Goal: Information Seeking & Learning: Check status

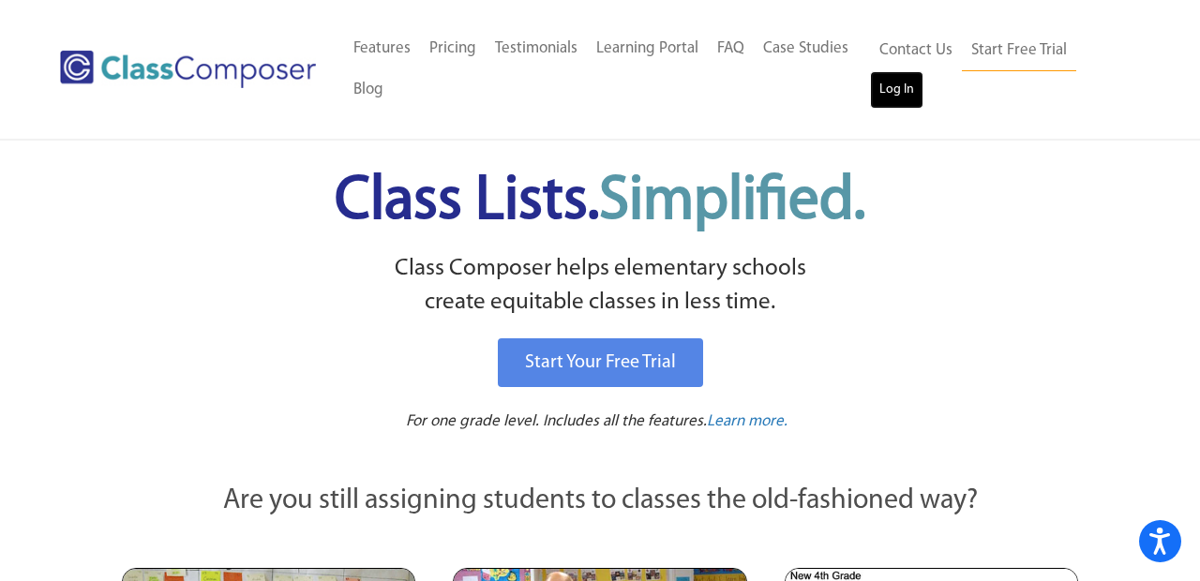
click at [881, 105] on link "Log In" at bounding box center [896, 90] width 53 height 38
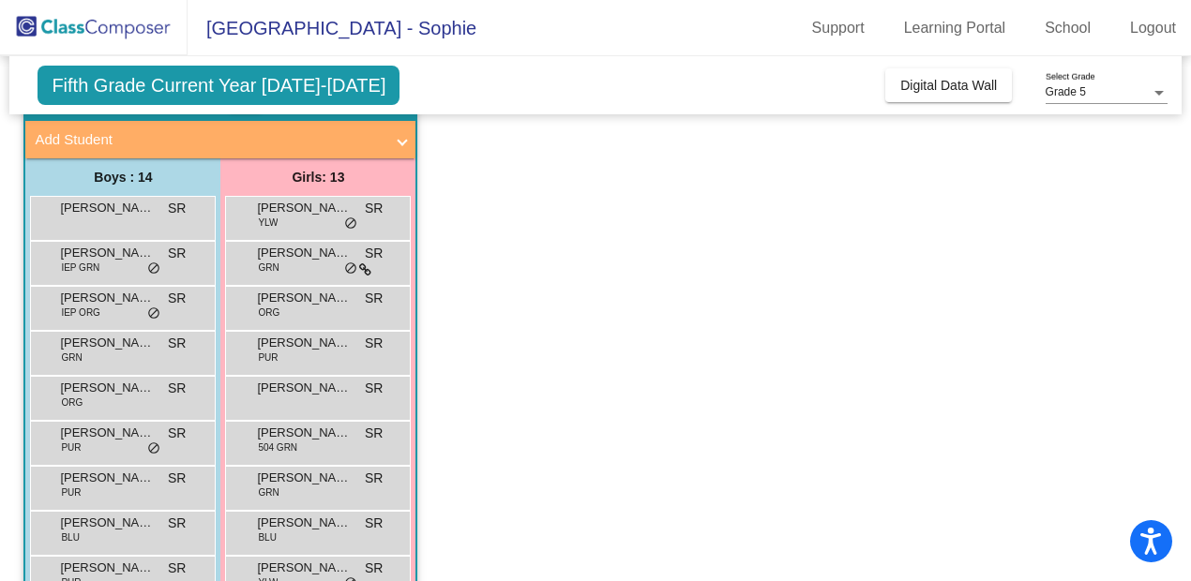
scroll to position [113, 0]
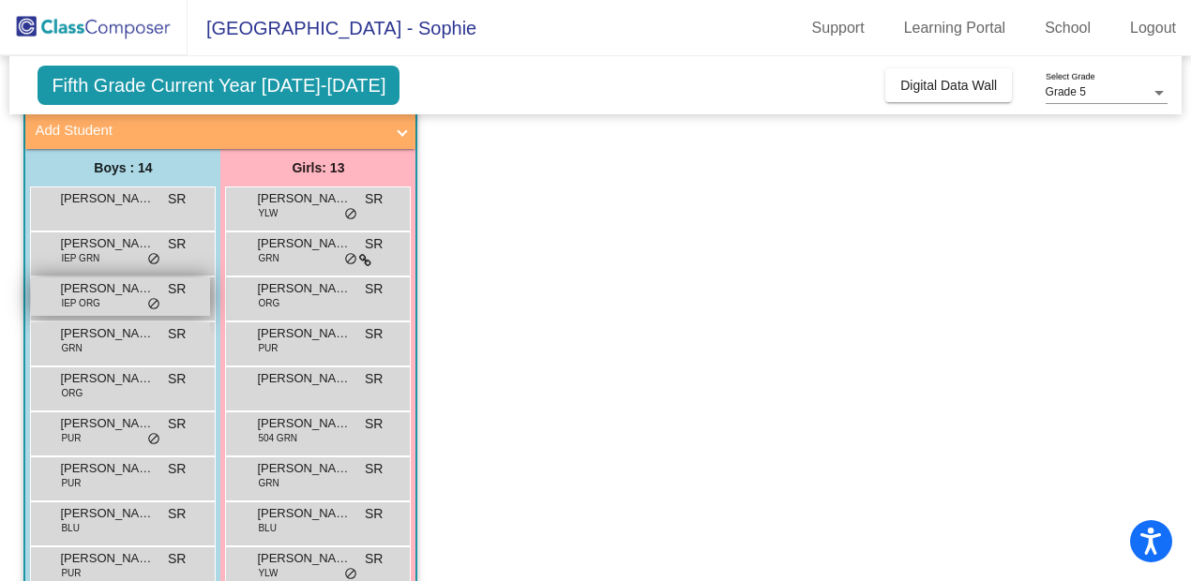
click at [134, 306] on div "Daniel Moody IEP ORG SR lock do_not_disturb_alt" at bounding box center [120, 297] width 179 height 38
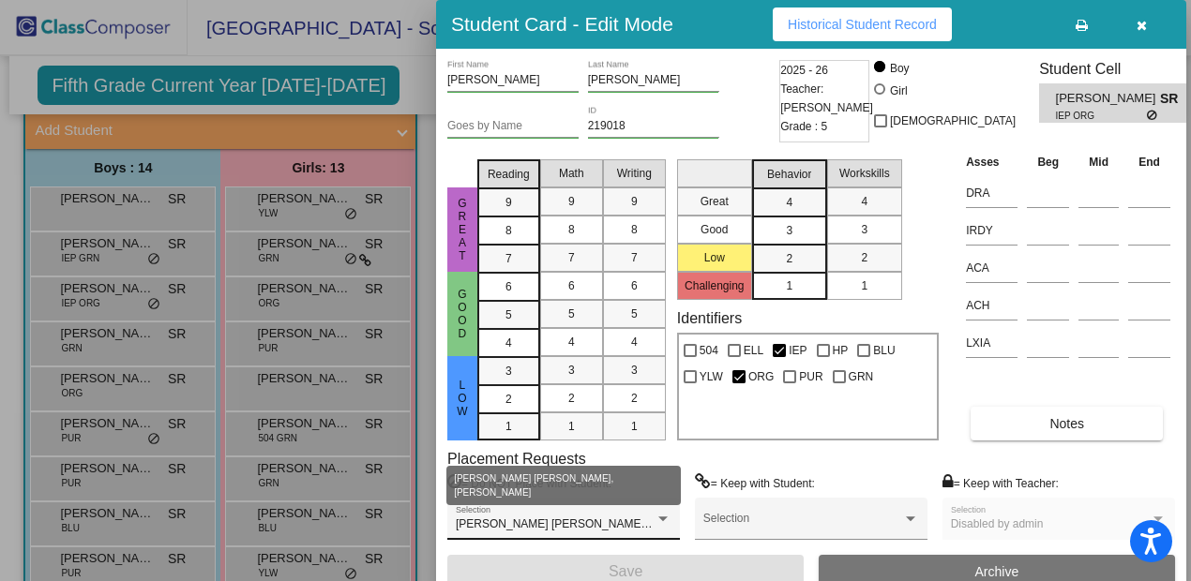
click at [656, 520] on div at bounding box center [663, 519] width 17 height 13
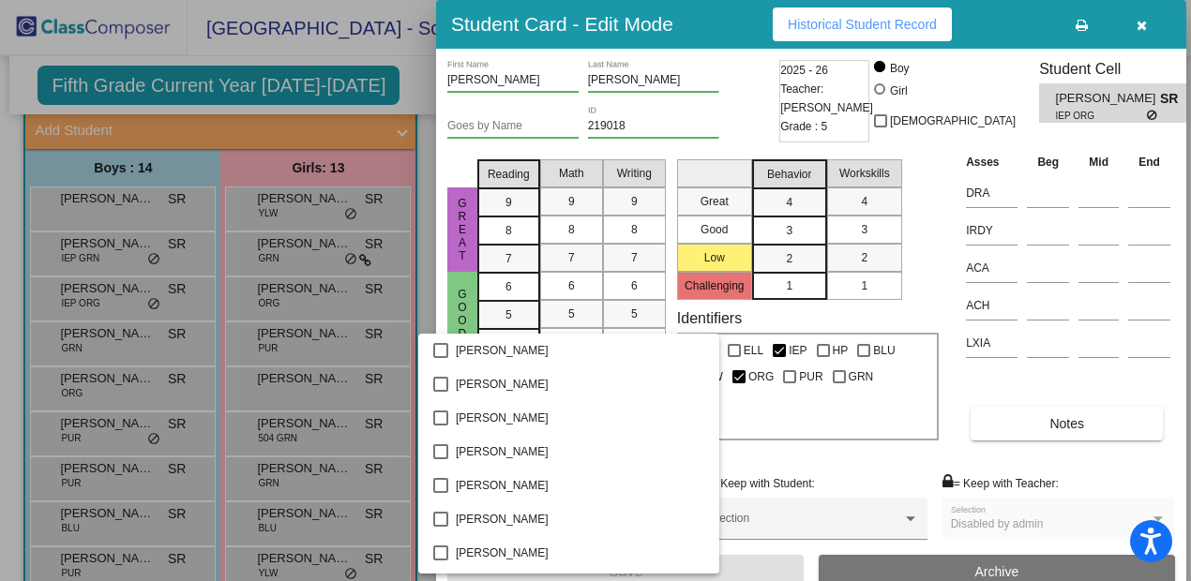
scroll to position [0, 0]
click at [838, 468] on div at bounding box center [595, 290] width 1191 height 581
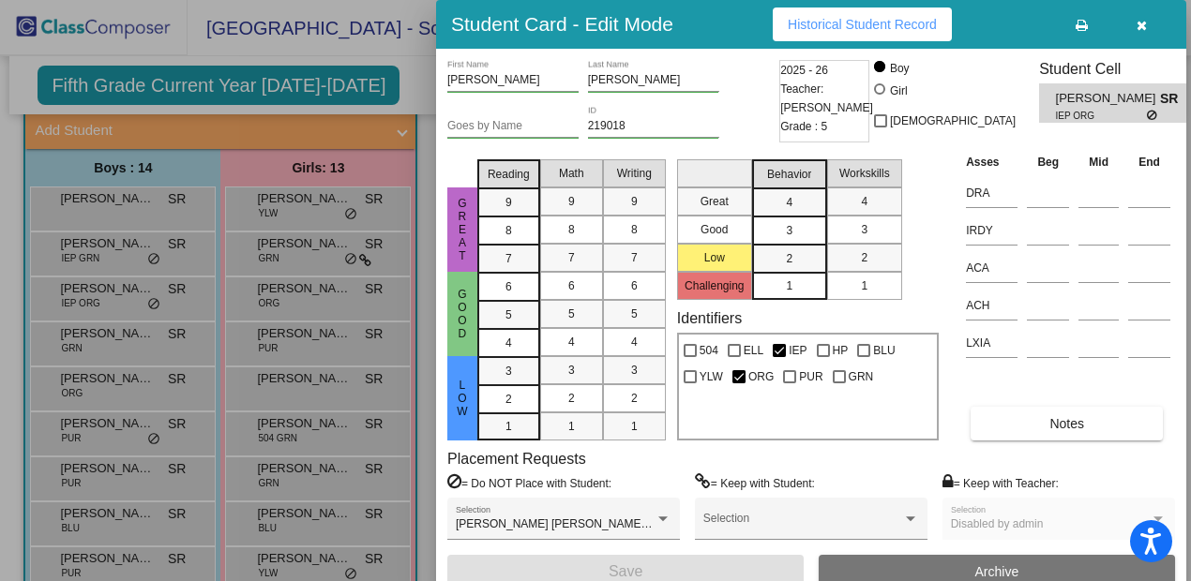
click at [1135, 23] on button "button" at bounding box center [1141, 25] width 60 height 34
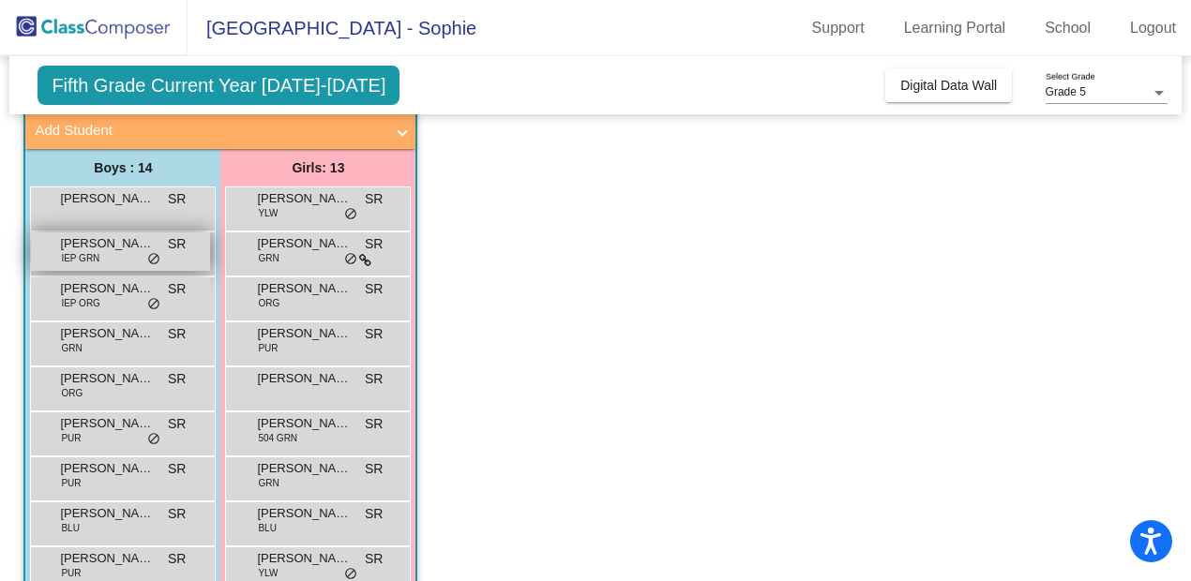
click at [143, 258] on div "Cassius Leaverton IEP GRN SR lock do_not_disturb_alt" at bounding box center [120, 252] width 179 height 38
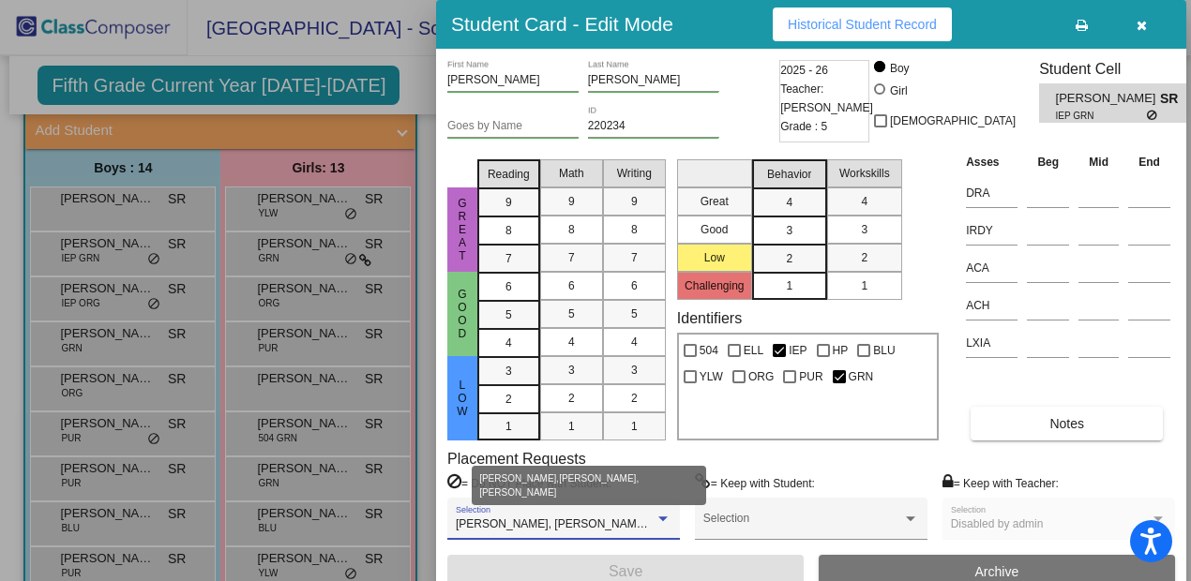
click at [659, 520] on div at bounding box center [662, 519] width 9 height 5
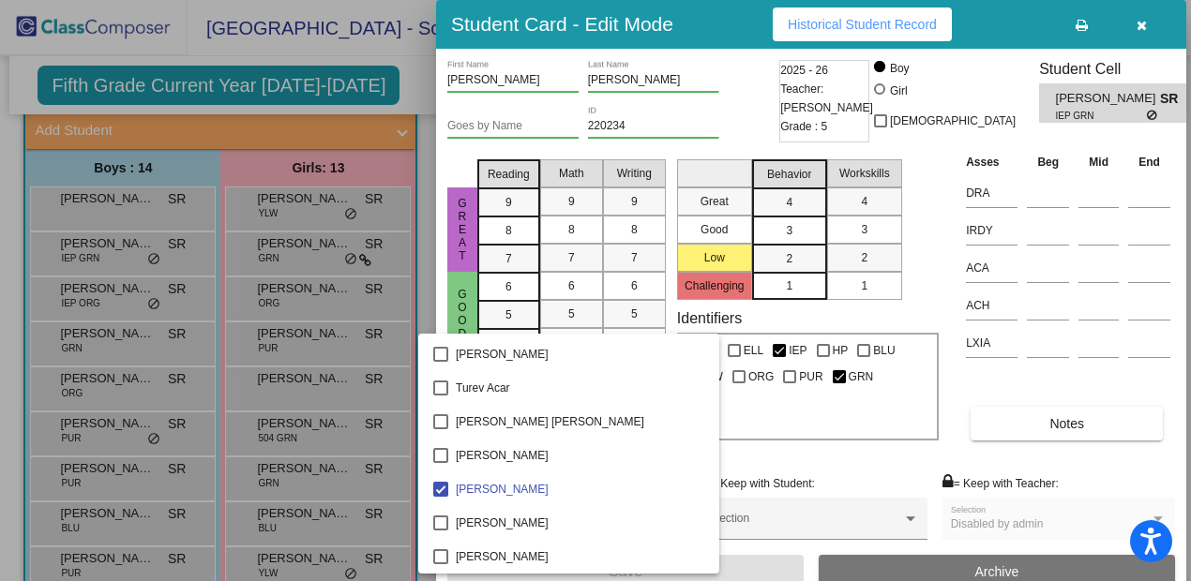
click at [1142, 23] on div at bounding box center [595, 290] width 1191 height 581
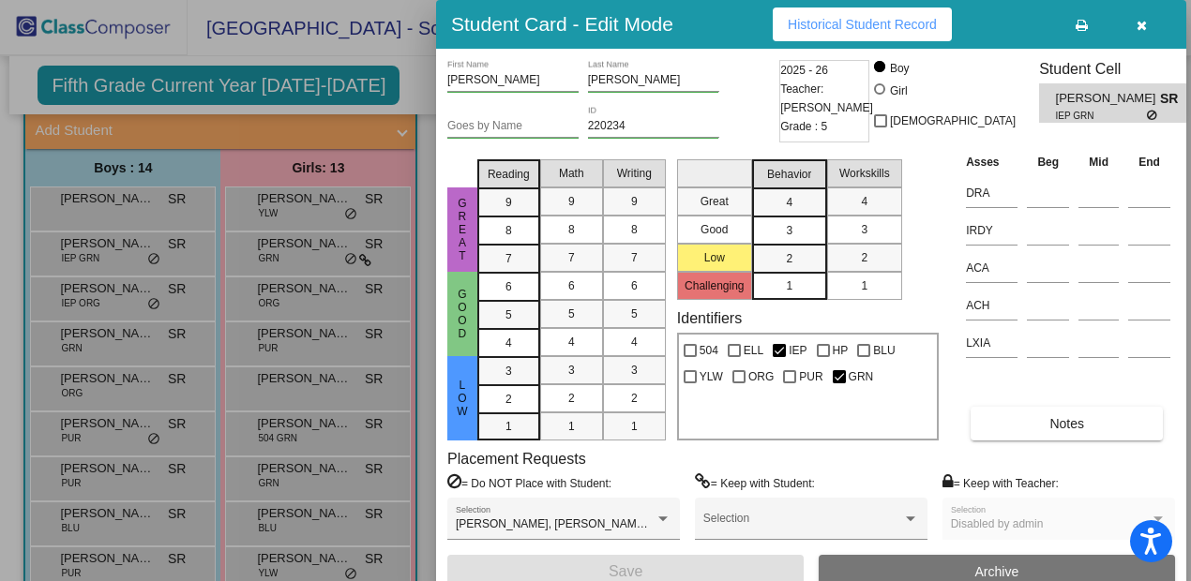
click at [1142, 23] on icon "button" at bounding box center [1142, 25] width 10 height 13
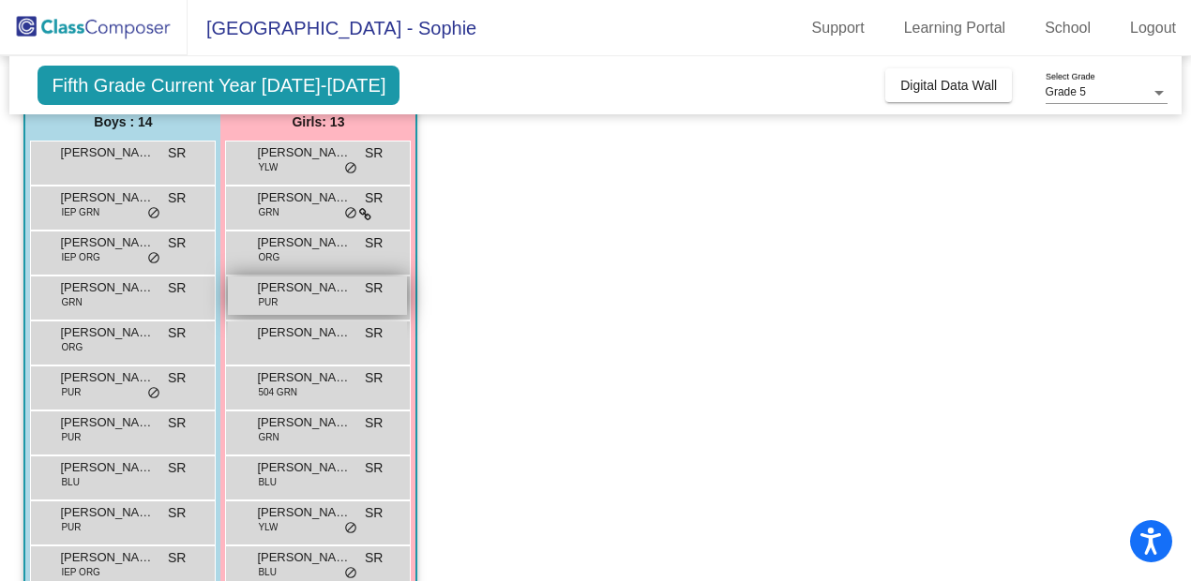
scroll to position [160, 0]
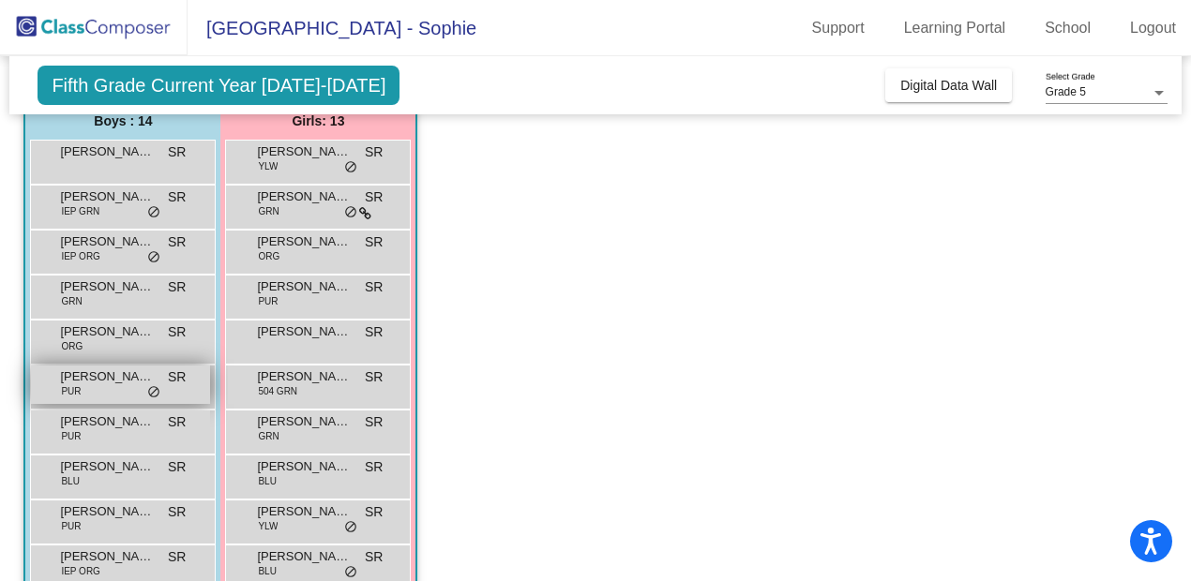
click at [120, 384] on span "Eric Mull" at bounding box center [107, 377] width 94 height 19
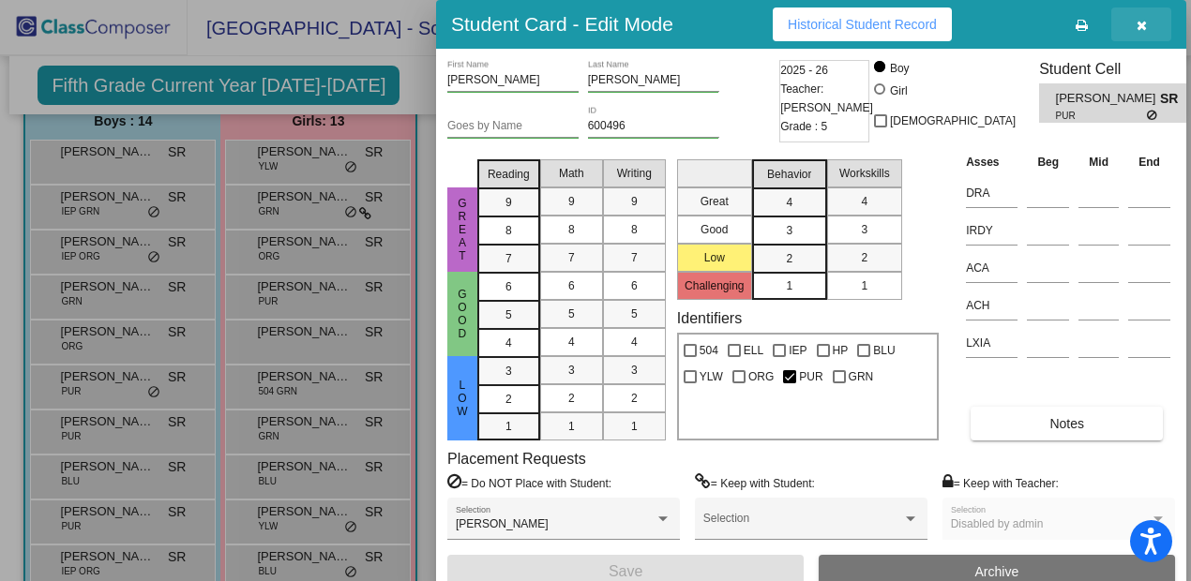
click at [1144, 25] on icon "button" at bounding box center [1142, 25] width 10 height 13
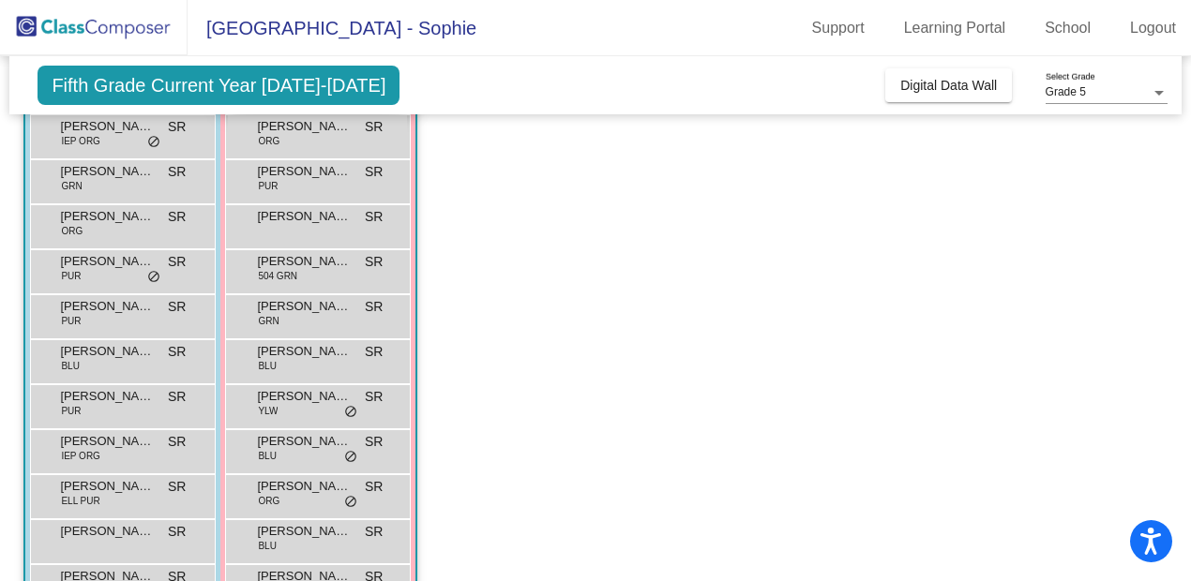
scroll to position [379, 0]
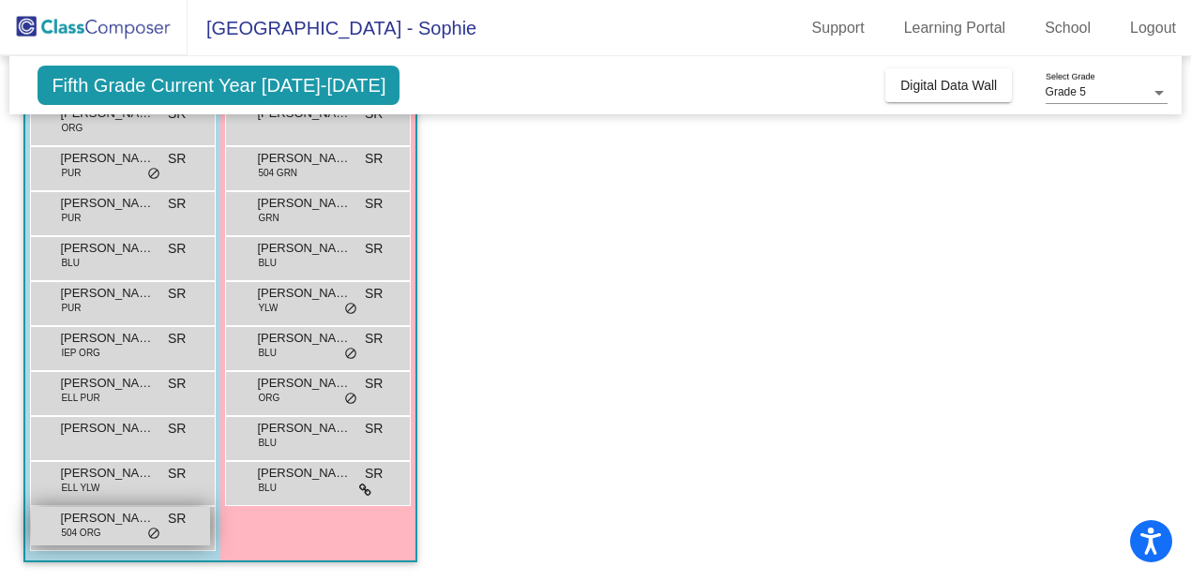
click at [116, 521] on span "Parker Rath" at bounding box center [107, 518] width 94 height 19
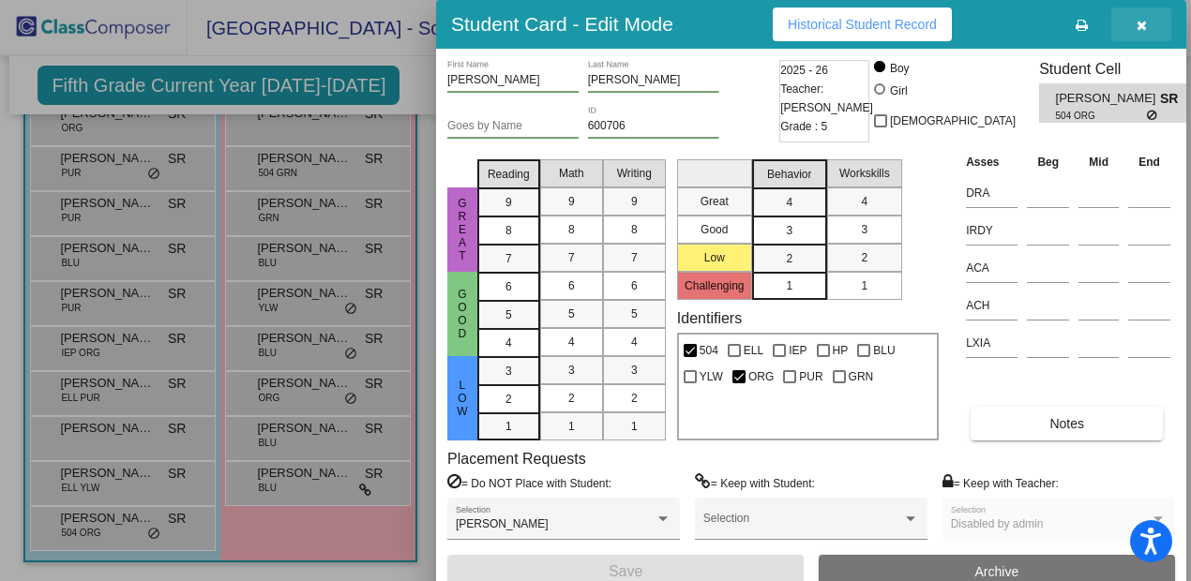
click at [1144, 32] on icon "button" at bounding box center [1142, 25] width 10 height 13
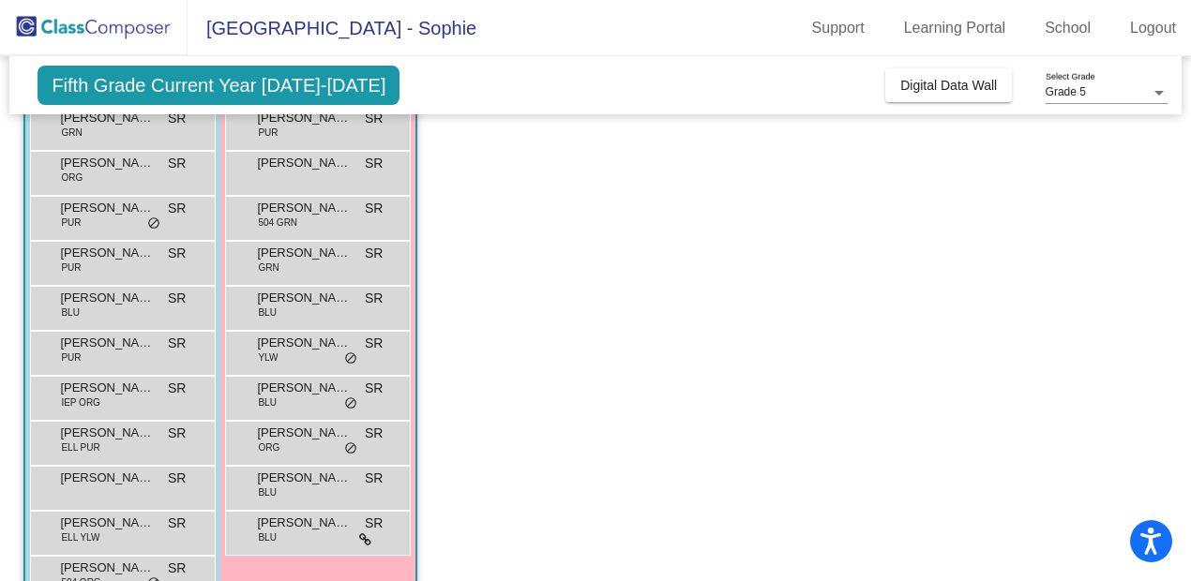
scroll to position [326, 0]
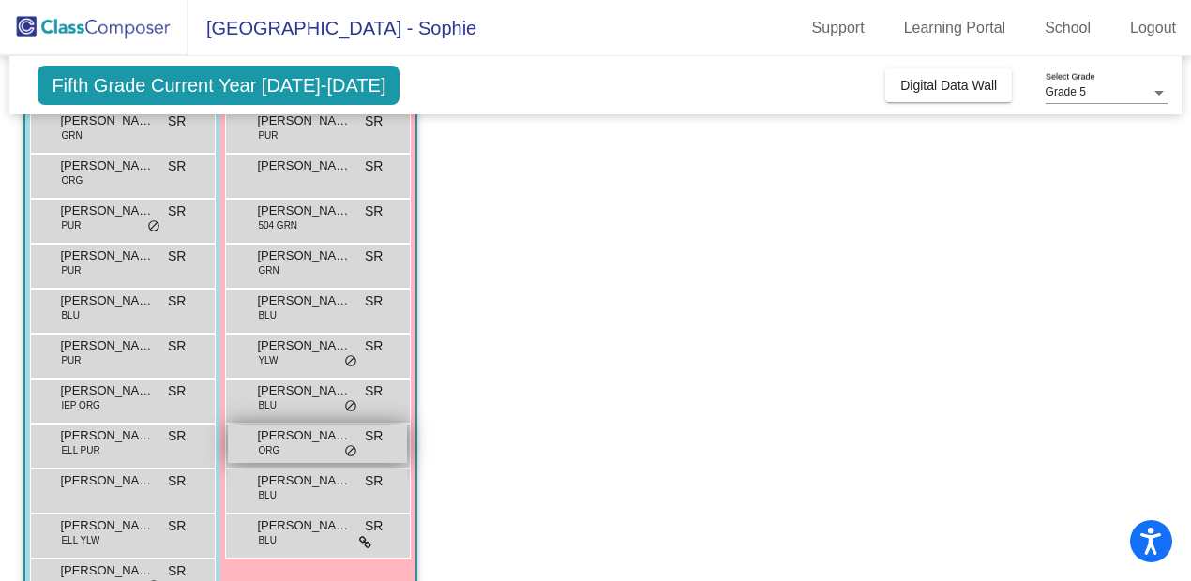
click at [304, 448] on div "Tamar Avinoon-Metz ORG SR lock do_not_disturb_alt" at bounding box center [317, 444] width 179 height 38
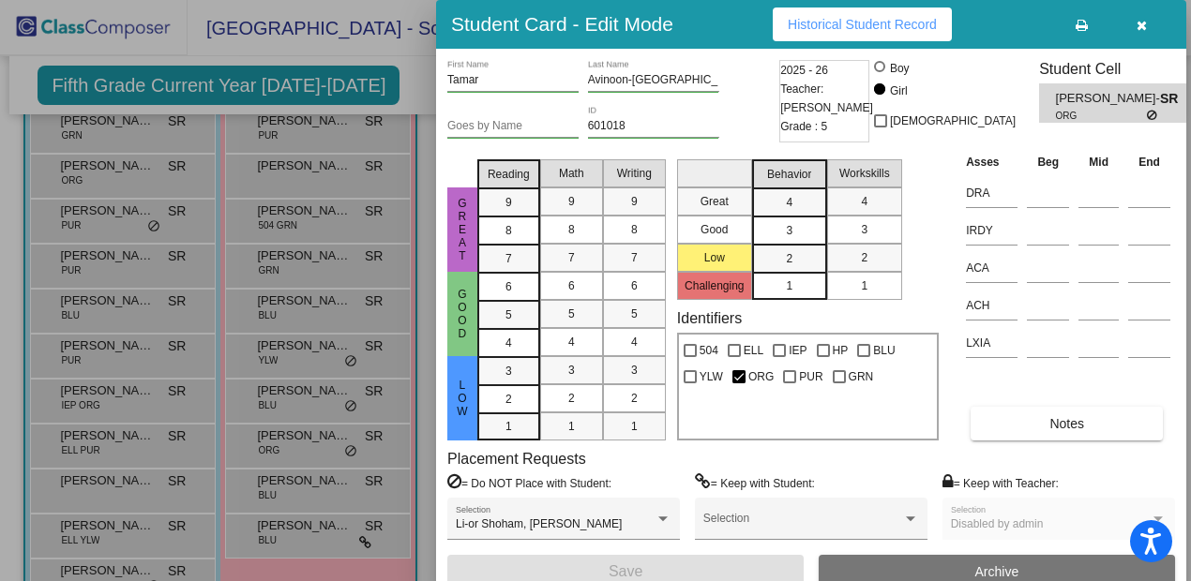
click at [1152, 22] on button "button" at bounding box center [1141, 25] width 60 height 34
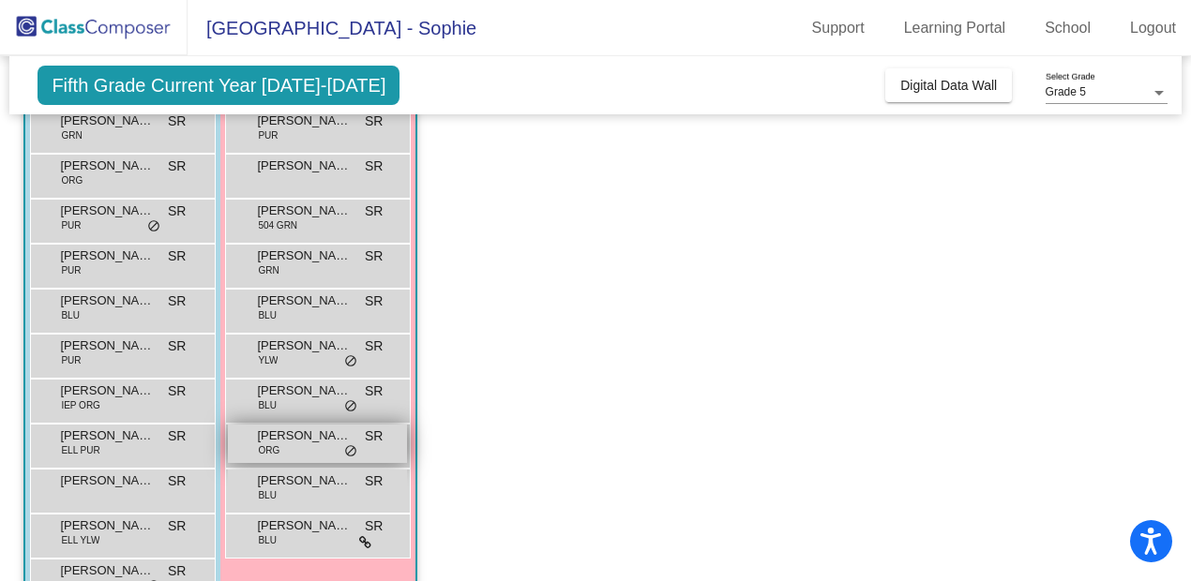
click at [315, 441] on span "Tamar Avinoon-Metz" at bounding box center [304, 436] width 94 height 19
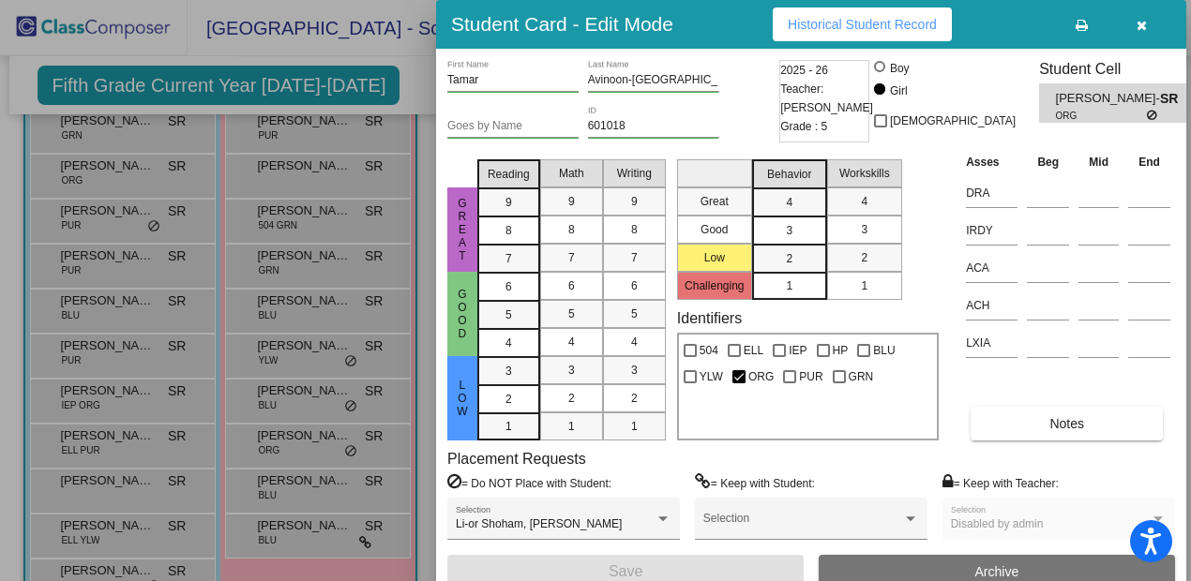
click at [1142, 25] on icon "button" at bounding box center [1142, 25] width 10 height 13
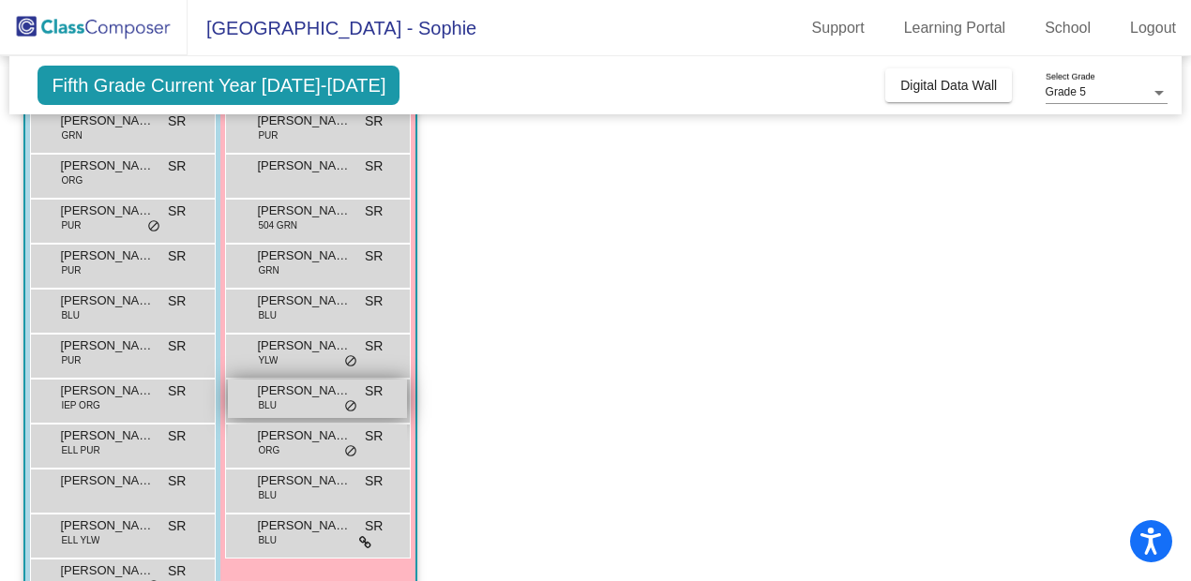
click at [305, 401] on div "Shani Blatt BLU SR lock do_not_disturb_alt" at bounding box center [317, 399] width 179 height 38
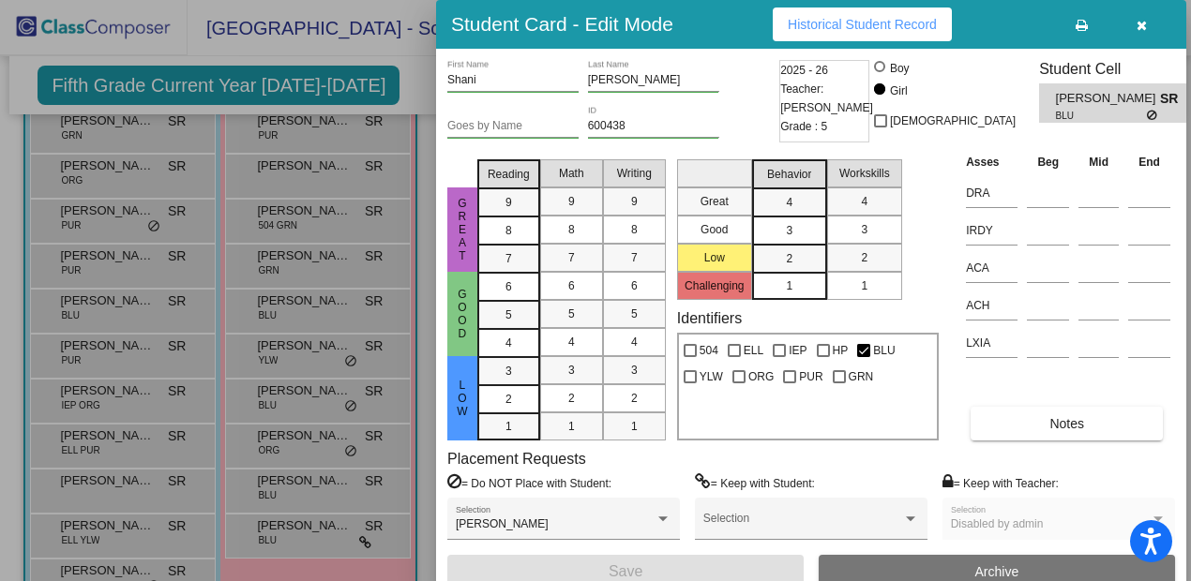
click at [1139, 26] on icon "button" at bounding box center [1142, 25] width 10 height 13
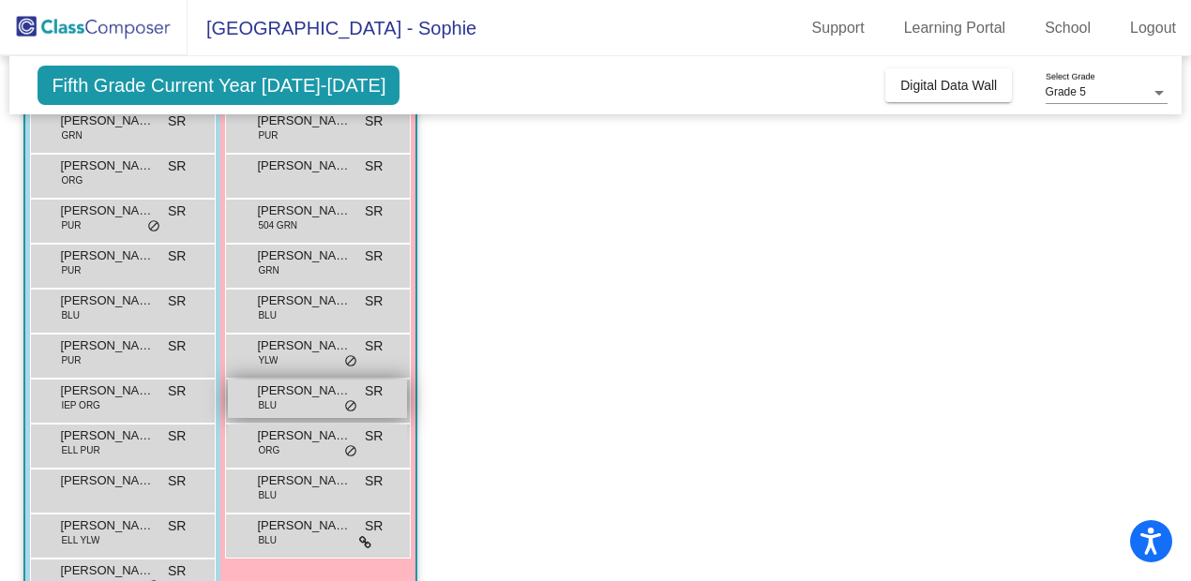
click at [289, 405] on div "Shani Blatt BLU SR lock do_not_disturb_alt" at bounding box center [317, 399] width 179 height 38
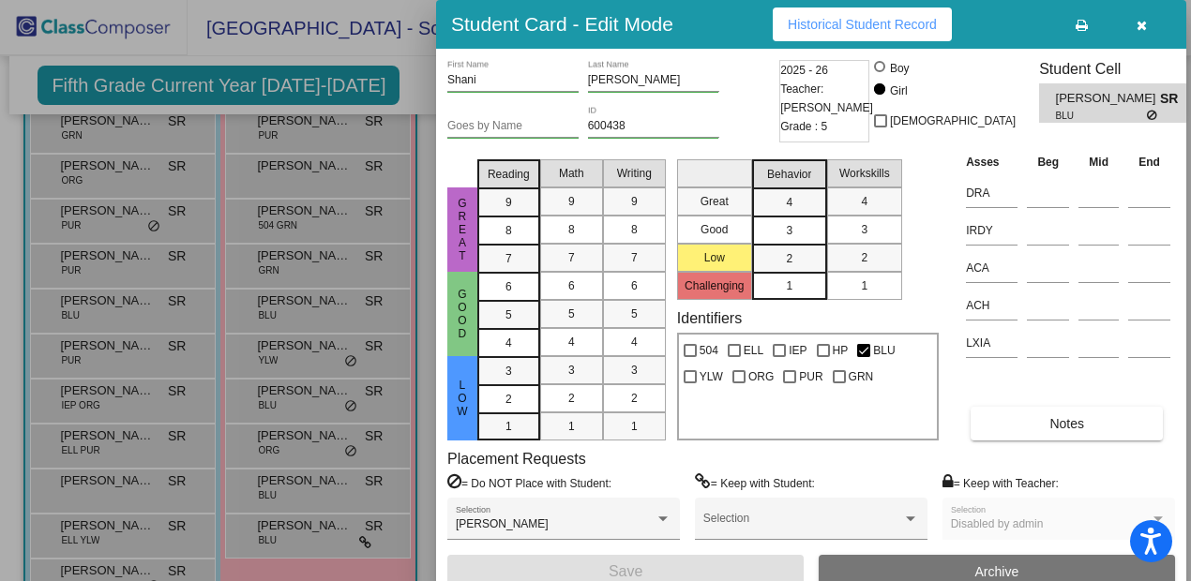
click at [1139, 23] on icon "button" at bounding box center [1142, 25] width 10 height 13
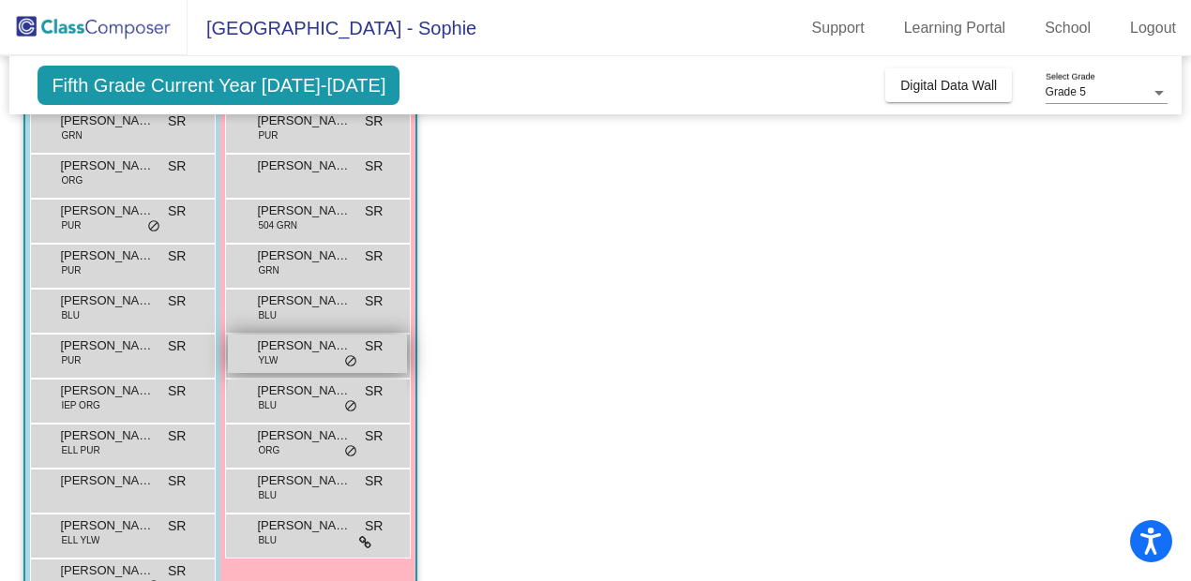
click at [304, 356] on div "Madeline Benza YLW SR lock do_not_disturb_alt" at bounding box center [317, 354] width 179 height 38
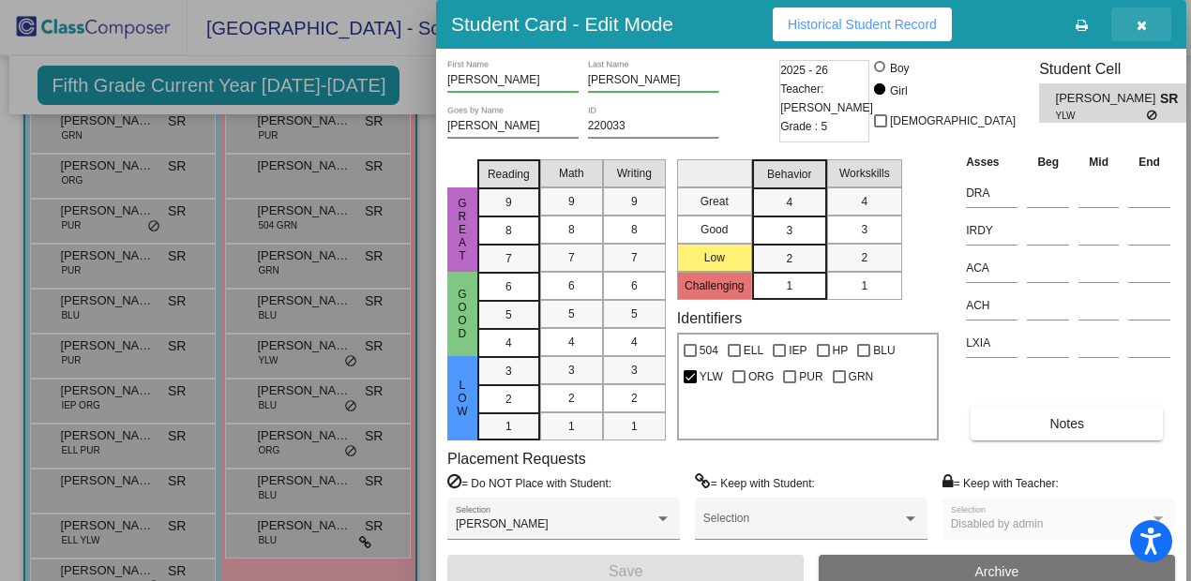
click at [1143, 28] on icon "button" at bounding box center [1142, 25] width 10 height 13
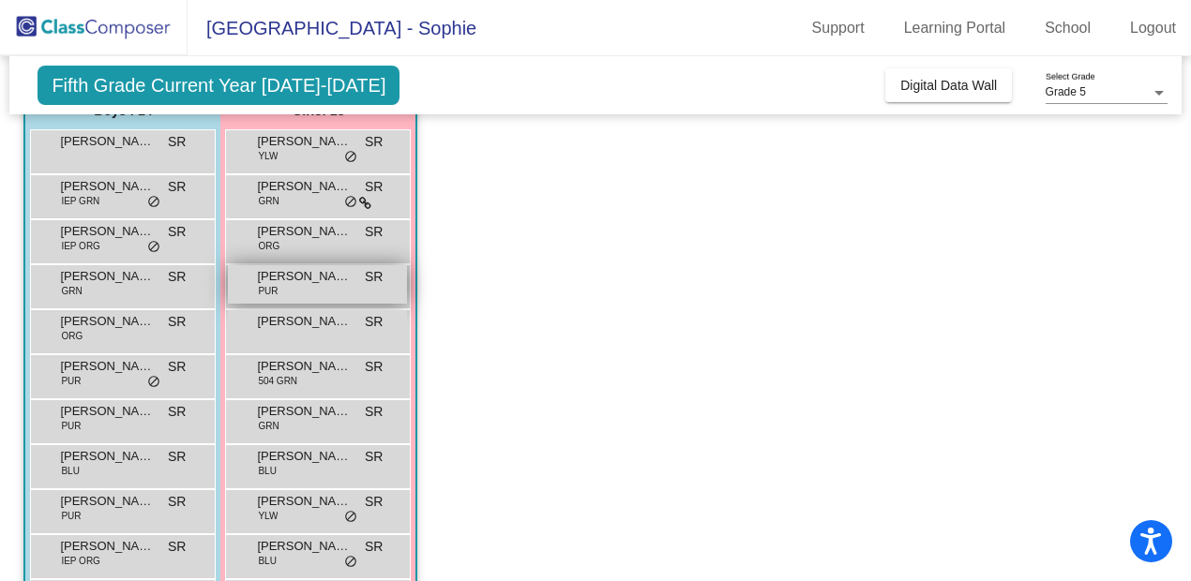
scroll to position [166, 0]
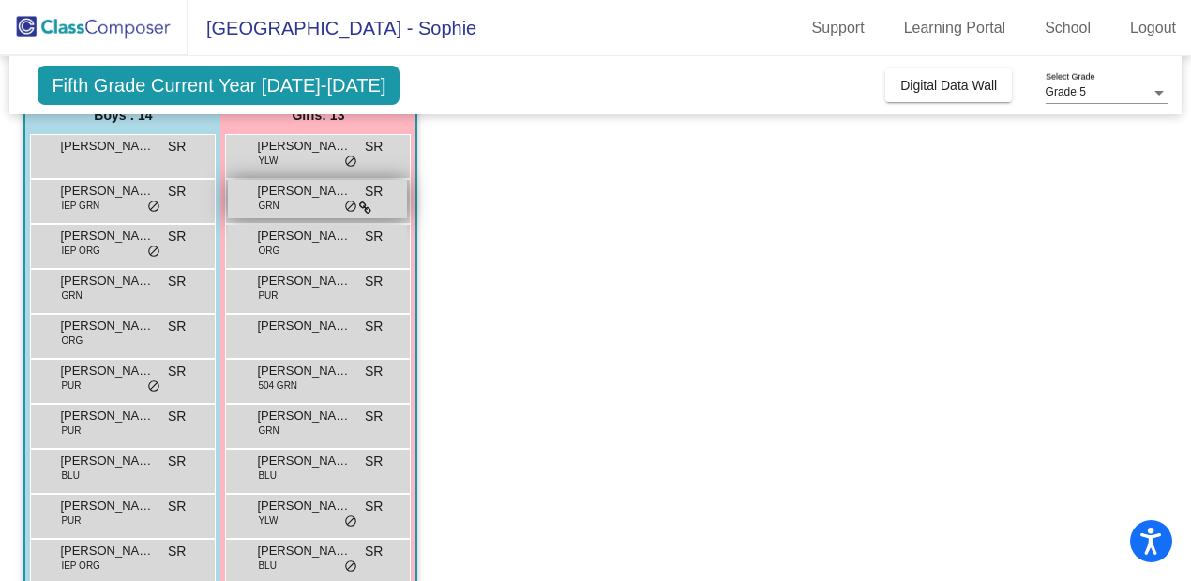
click at [328, 213] on div "Beatriz Cook-Hennard GRN SR lock do_not_disturb_alt" at bounding box center [317, 199] width 179 height 38
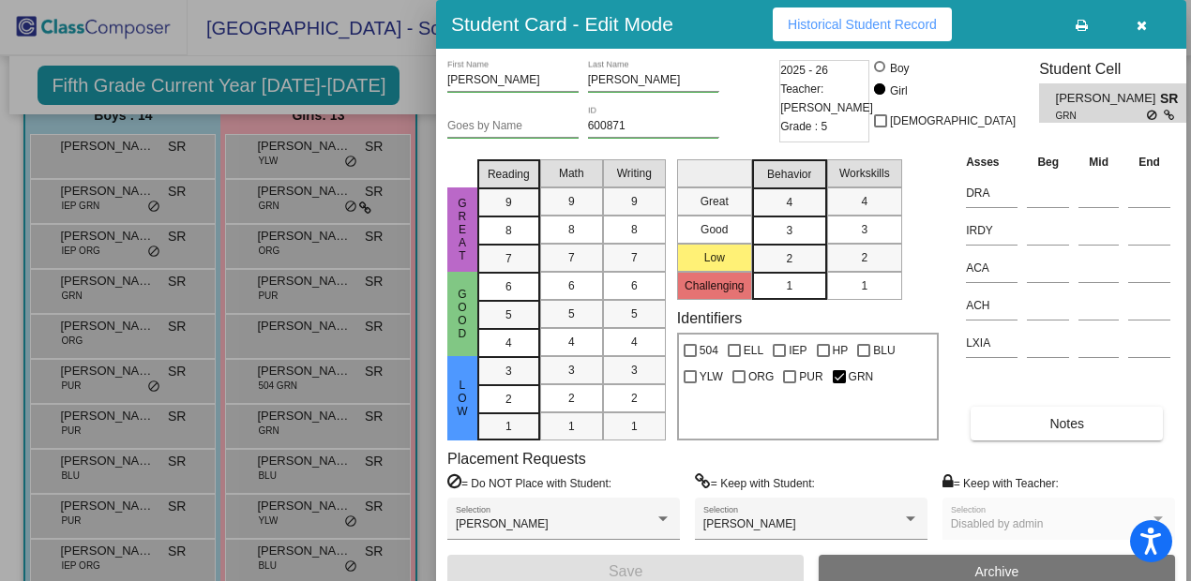
click at [1146, 26] on icon "button" at bounding box center [1142, 25] width 10 height 13
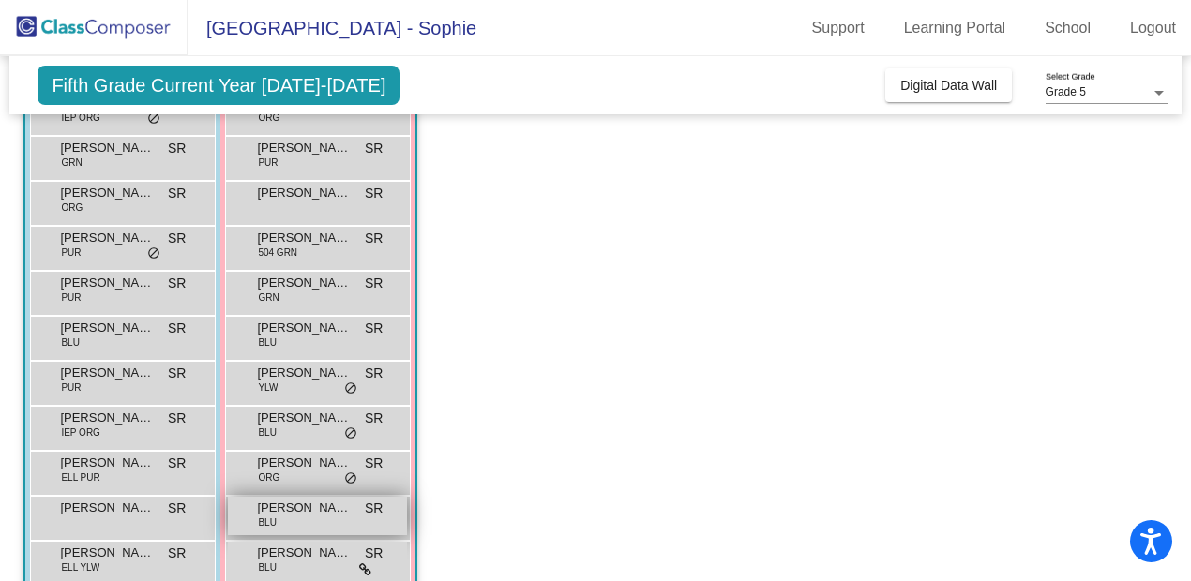
scroll to position [300, 0]
click at [300, 517] on div "Valentina Figueroa Leon BLU SR lock do_not_disturb_alt" at bounding box center [317, 515] width 179 height 38
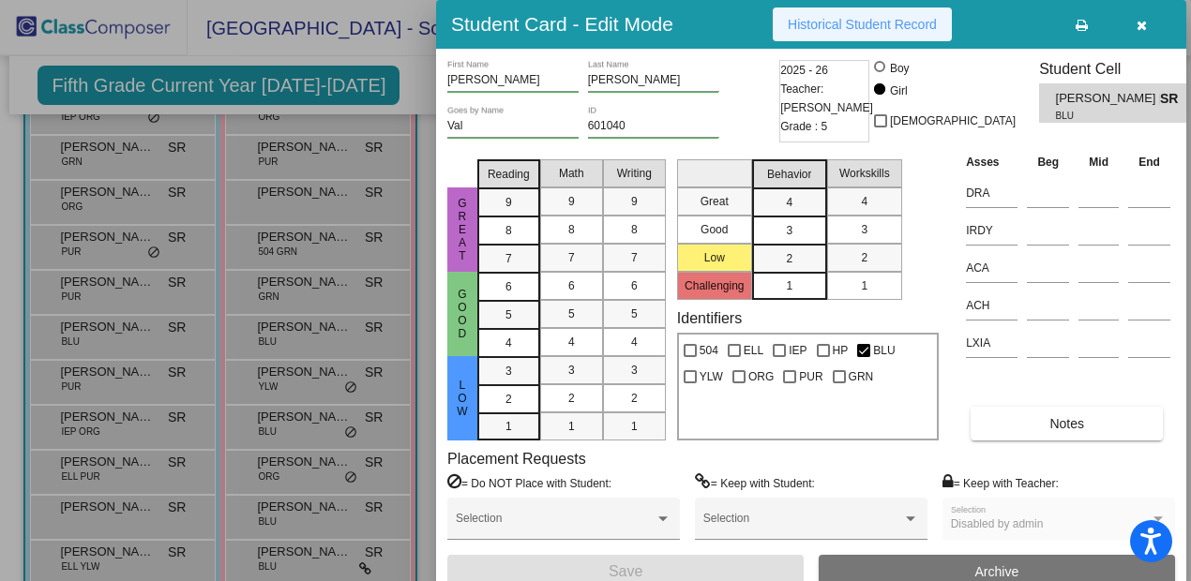
click at [838, 13] on button "Historical Student Record" at bounding box center [862, 25] width 179 height 34
click at [1150, 24] on button "button" at bounding box center [1141, 25] width 60 height 34
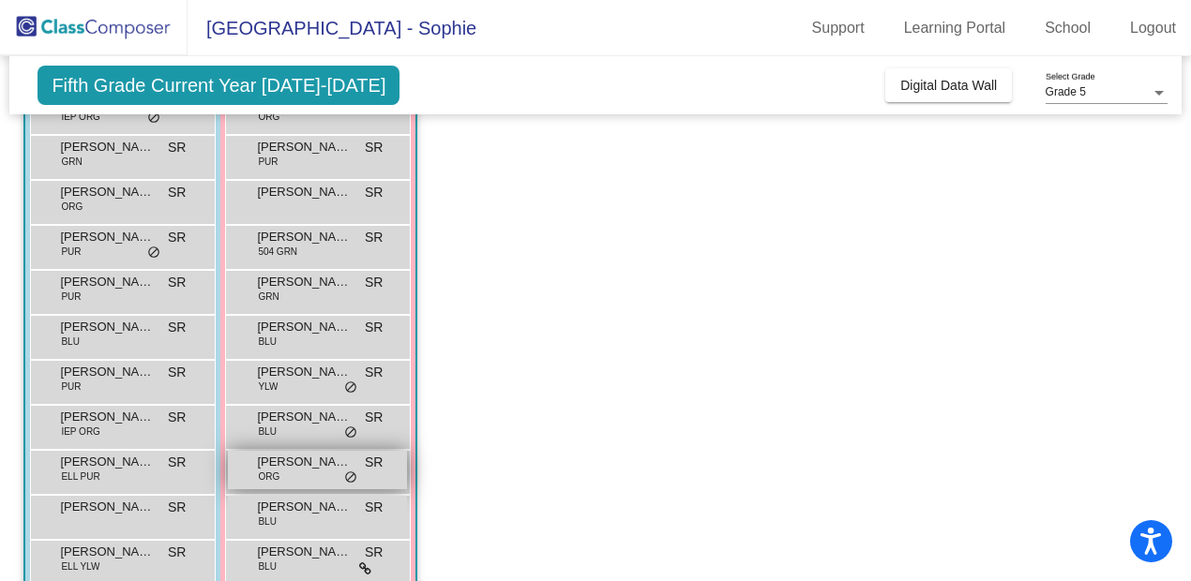
click at [310, 482] on div "Tamar Avinoon-Metz ORG SR lock do_not_disturb_alt" at bounding box center [317, 470] width 179 height 38
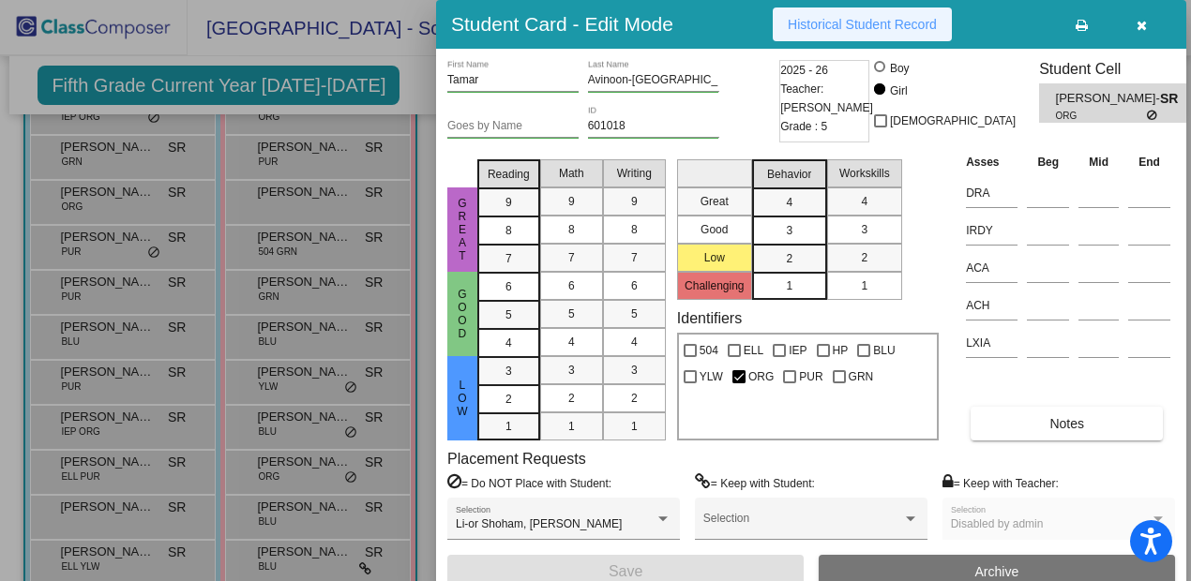
click at [854, 34] on button "Historical Student Record" at bounding box center [862, 25] width 179 height 34
click at [1145, 29] on icon "button" at bounding box center [1142, 25] width 10 height 13
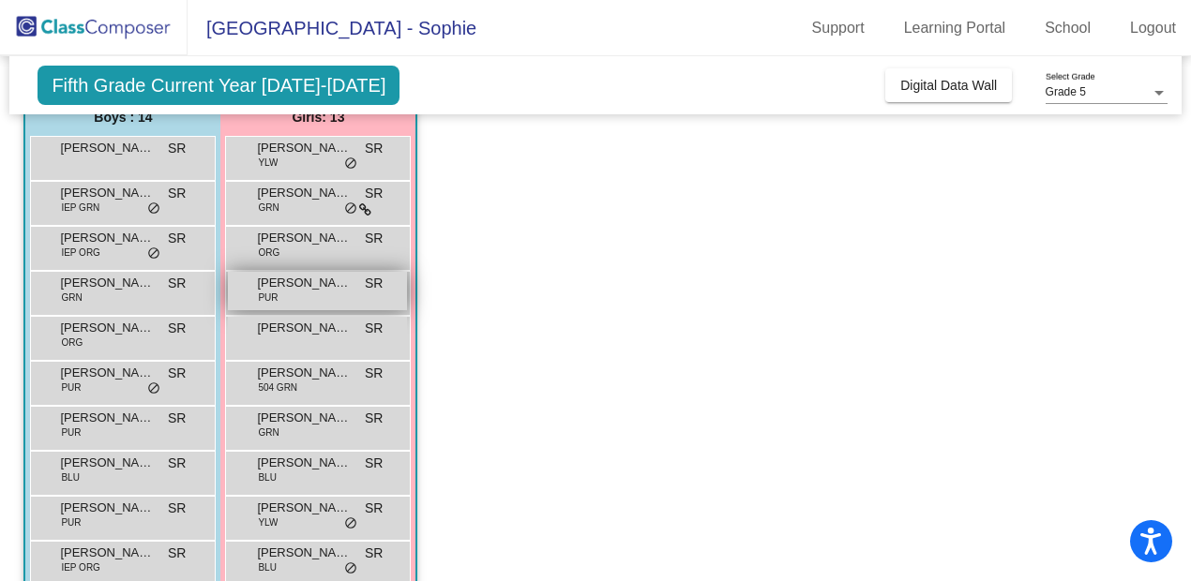
scroll to position [159, 0]
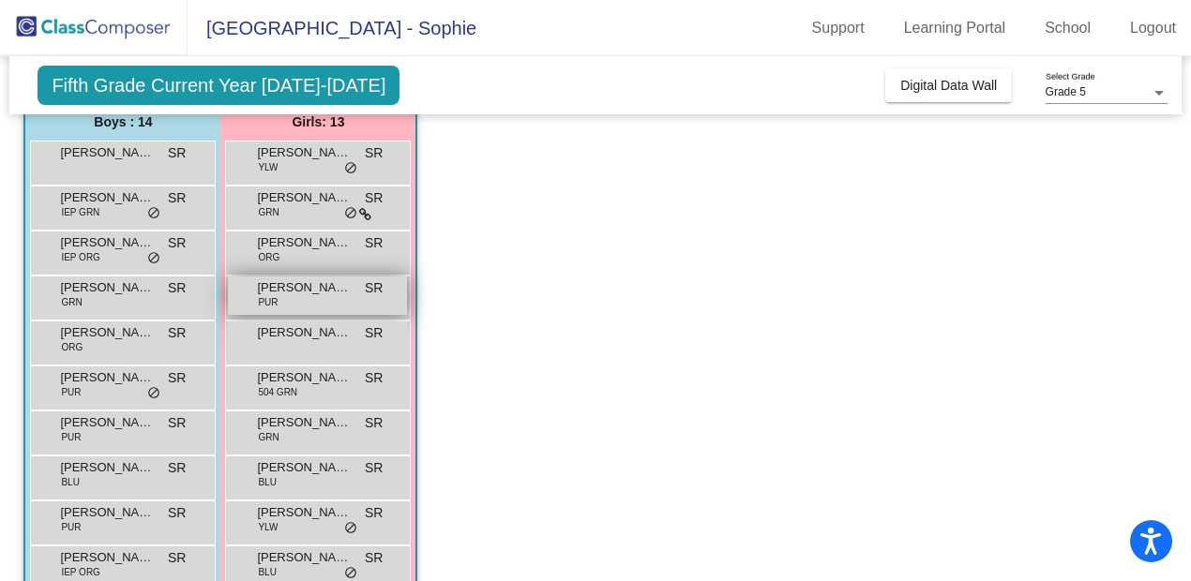
click at [306, 302] on div "Charlize Korgav PUR SR lock do_not_disturb_alt" at bounding box center [317, 296] width 179 height 38
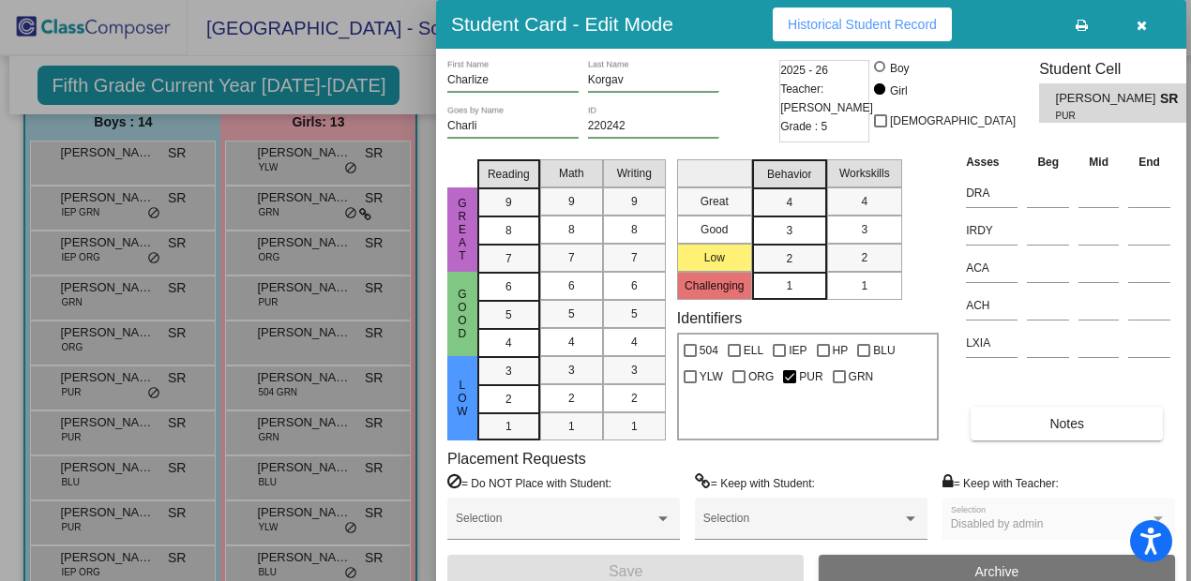
click at [845, 26] on span "Historical Student Record" at bounding box center [862, 24] width 149 height 15
click at [341, 321] on div at bounding box center [595, 290] width 1191 height 581
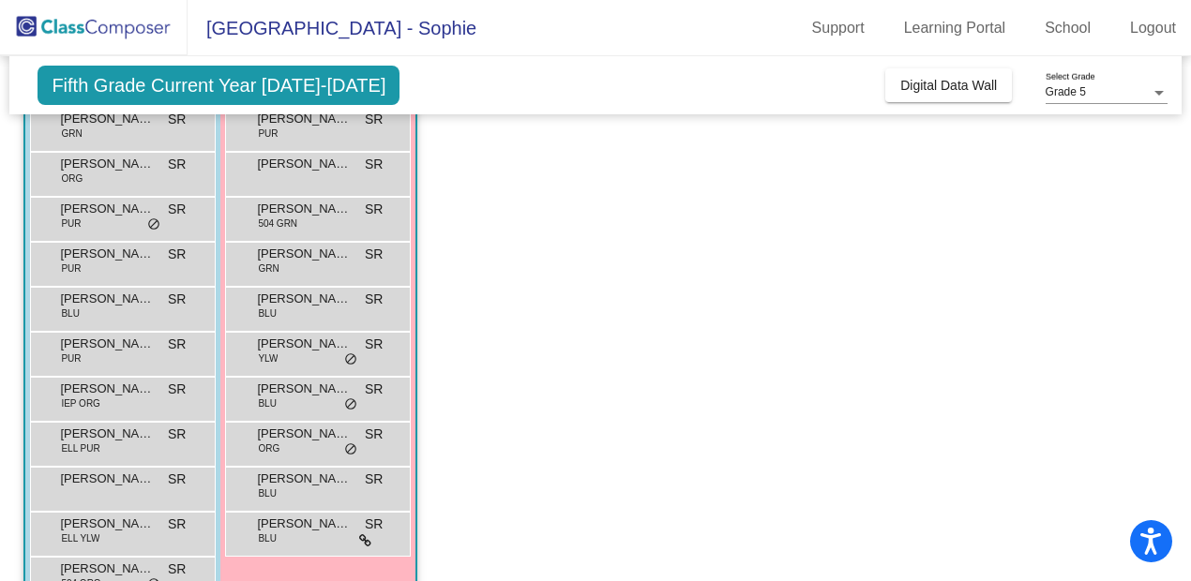
scroll to position [336, 0]
